Goal: Task Accomplishment & Management: Use online tool/utility

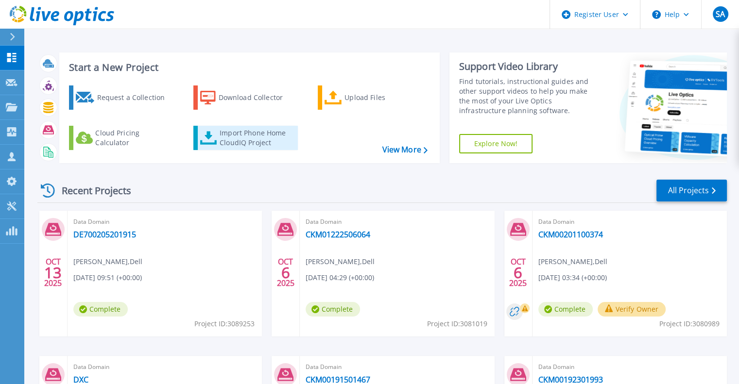
click at [226, 132] on div "Import Phone Home CloudIQ Project" at bounding box center [258, 137] width 76 height 19
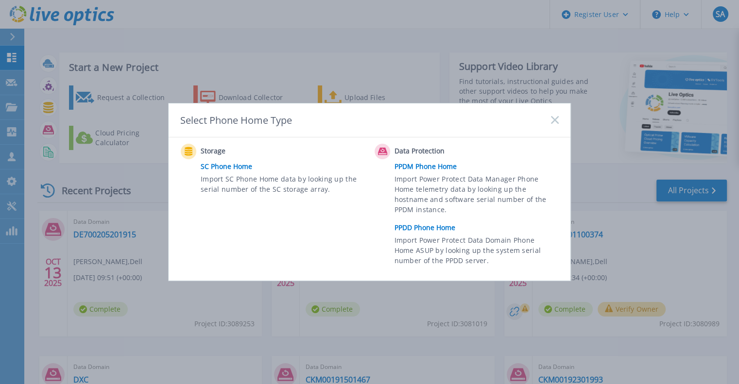
click at [428, 223] on link "PPDD Phone Home" at bounding box center [479, 228] width 169 height 15
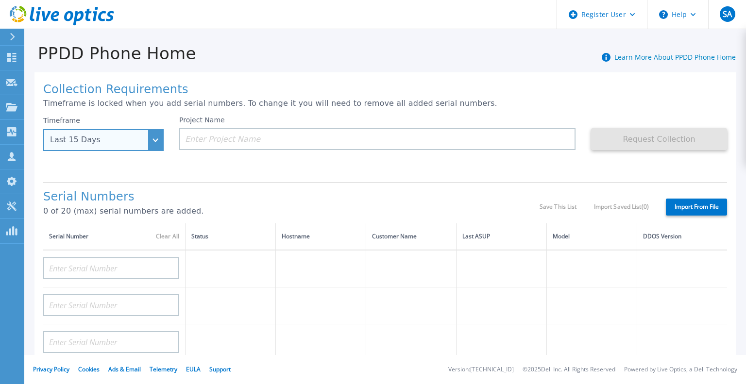
click at [136, 141] on div "Last 15 Days" at bounding box center [98, 140] width 96 height 9
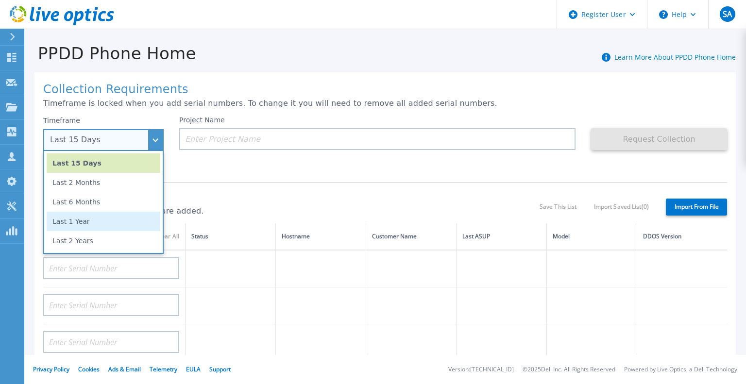
click at [99, 227] on li "Last 1 Year" at bounding box center [104, 221] width 114 height 19
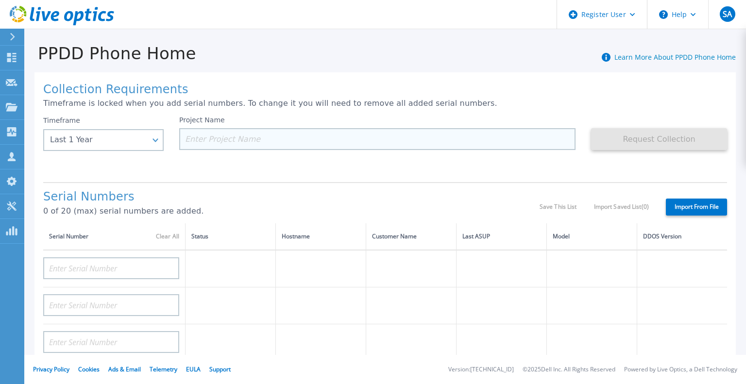
click at [245, 135] on input at bounding box center [377, 139] width 397 height 22
paste input "CKM00194801278"
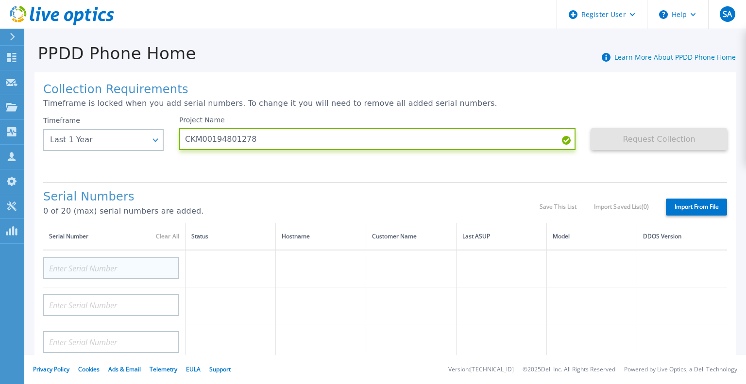
type input "CKM00194801278"
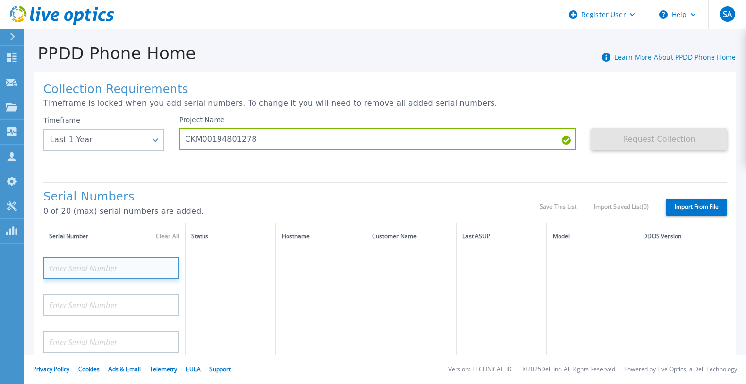
click at [123, 264] on input at bounding box center [111, 269] width 136 height 22
paste input "CKM00194801278"
type input "CKM00194801278"
click at [256, 180] on div "Collection Requirements Timeframe is locked when you add serial numbers. To cha…" at bounding box center [386, 347] width 702 height 550
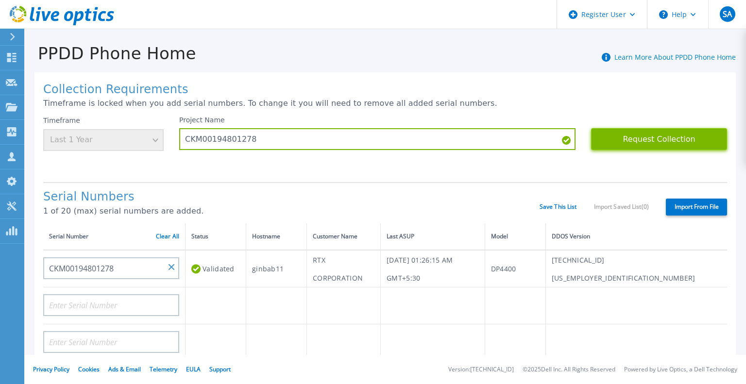
click at [634, 143] on button "Request Collection" at bounding box center [659, 139] width 136 height 22
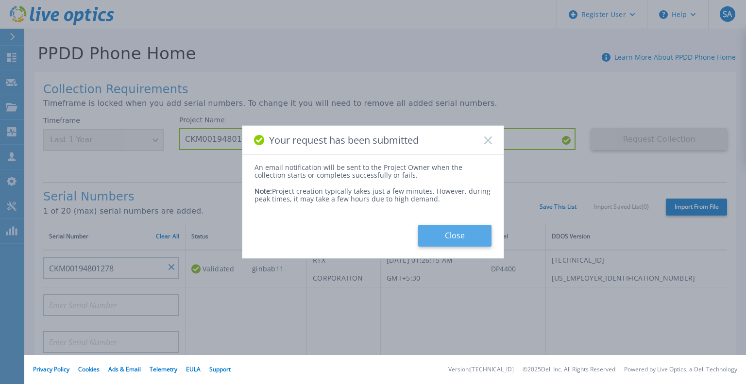
click at [444, 241] on button "Close" at bounding box center [454, 236] width 73 height 22
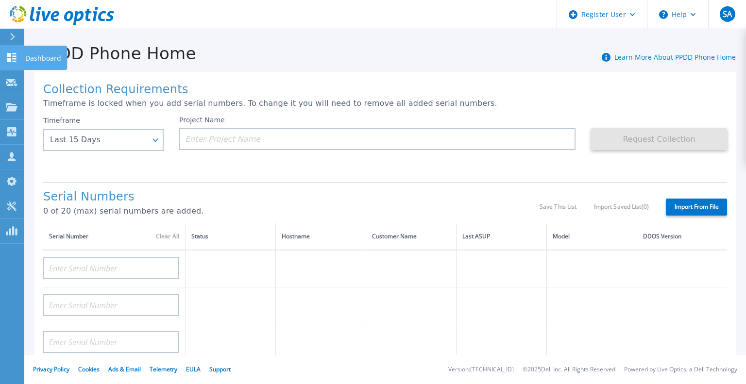
click at [4, 57] on link "Dashboard Dashboard" at bounding box center [12, 58] width 24 height 25
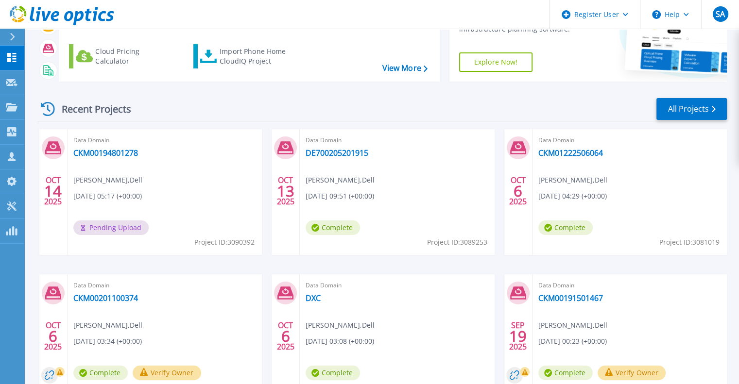
scroll to position [49, 0]
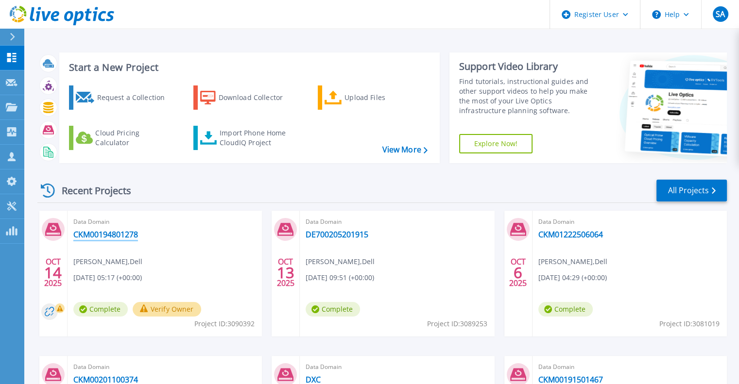
click at [131, 239] on link "CKM00194801278" at bounding box center [105, 235] width 65 height 10
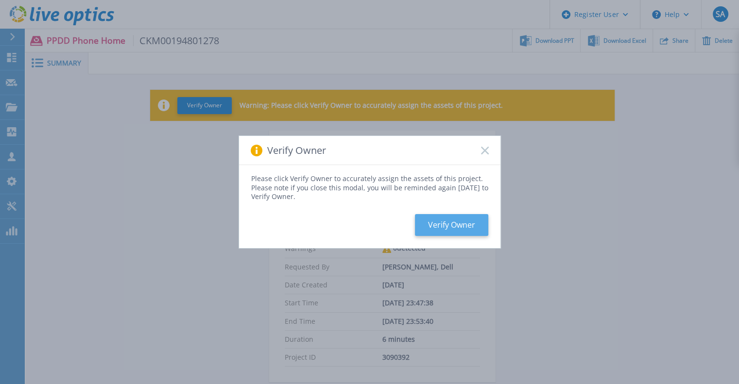
click at [481, 233] on button "Verify Owner" at bounding box center [451, 225] width 73 height 22
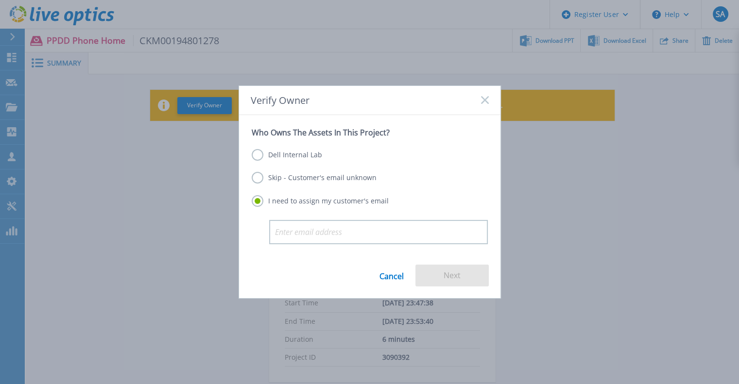
click at [302, 159] on label "Dell Internal Lab" at bounding box center [287, 155] width 70 height 12
click at [0, 0] on input "Dell Internal Lab" at bounding box center [0, 0] width 0 height 0
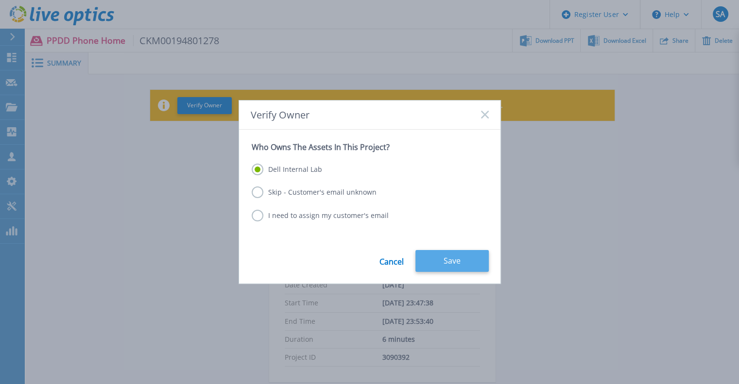
click at [430, 265] on button "Save" at bounding box center [452, 261] width 73 height 22
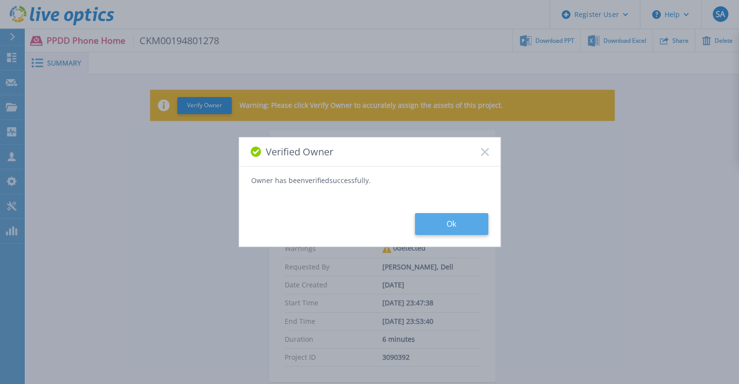
click at [435, 221] on button "Ok" at bounding box center [451, 224] width 73 height 22
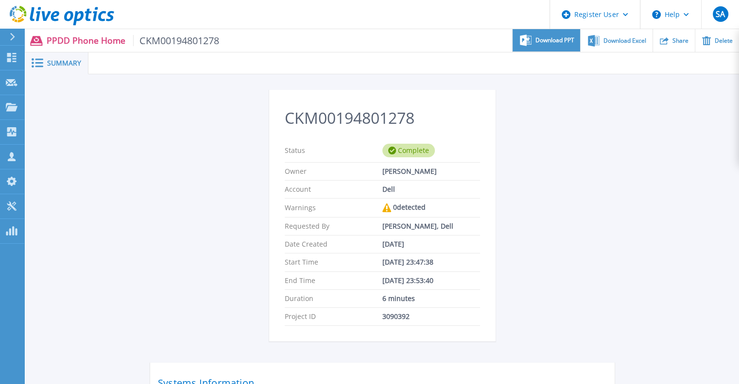
click at [543, 50] on div "Download PPT" at bounding box center [547, 40] width 68 height 23
